Goal: Task Accomplishment & Management: Manage account settings

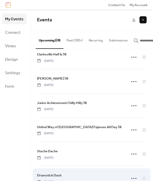
scroll to position [251, 0]
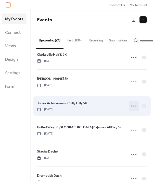
click at [132, 106] on icon at bounding box center [134, 106] width 8 height 8
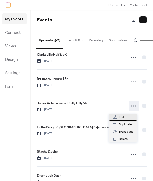
click at [125, 118] on div "Edit" at bounding box center [122, 117] width 29 height 7
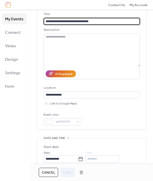
scroll to position [53, 0]
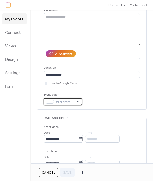
click at [77, 99] on div "#FFFFFFFF" at bounding box center [63, 101] width 38 height 7
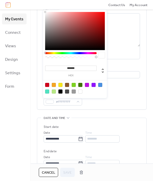
click at [74, 85] on div at bounding box center [74, 85] width 4 height 4
type input "*******"
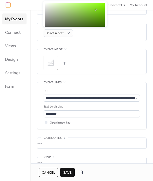
scroll to position [241, 0]
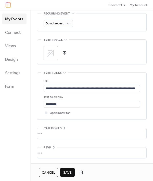
click at [53, 53] on icon at bounding box center [51, 53] width 8 height 8
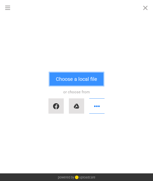
click at [66, 77] on button "Choose a local file" at bounding box center [76, 79] width 54 height 13
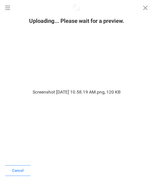
click at [50, 63] on div "Screenshot [DATE] 10.58.19 AM.png, 120 KB" at bounding box center [76, 94] width 153 height 134
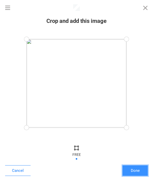
click at [124, 171] on button "Done" at bounding box center [134, 171] width 25 height 11
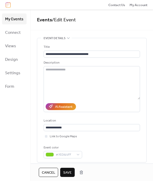
click at [66, 173] on span "Save" at bounding box center [67, 172] width 8 height 5
